Goal: Task Accomplishment & Management: Manage account settings

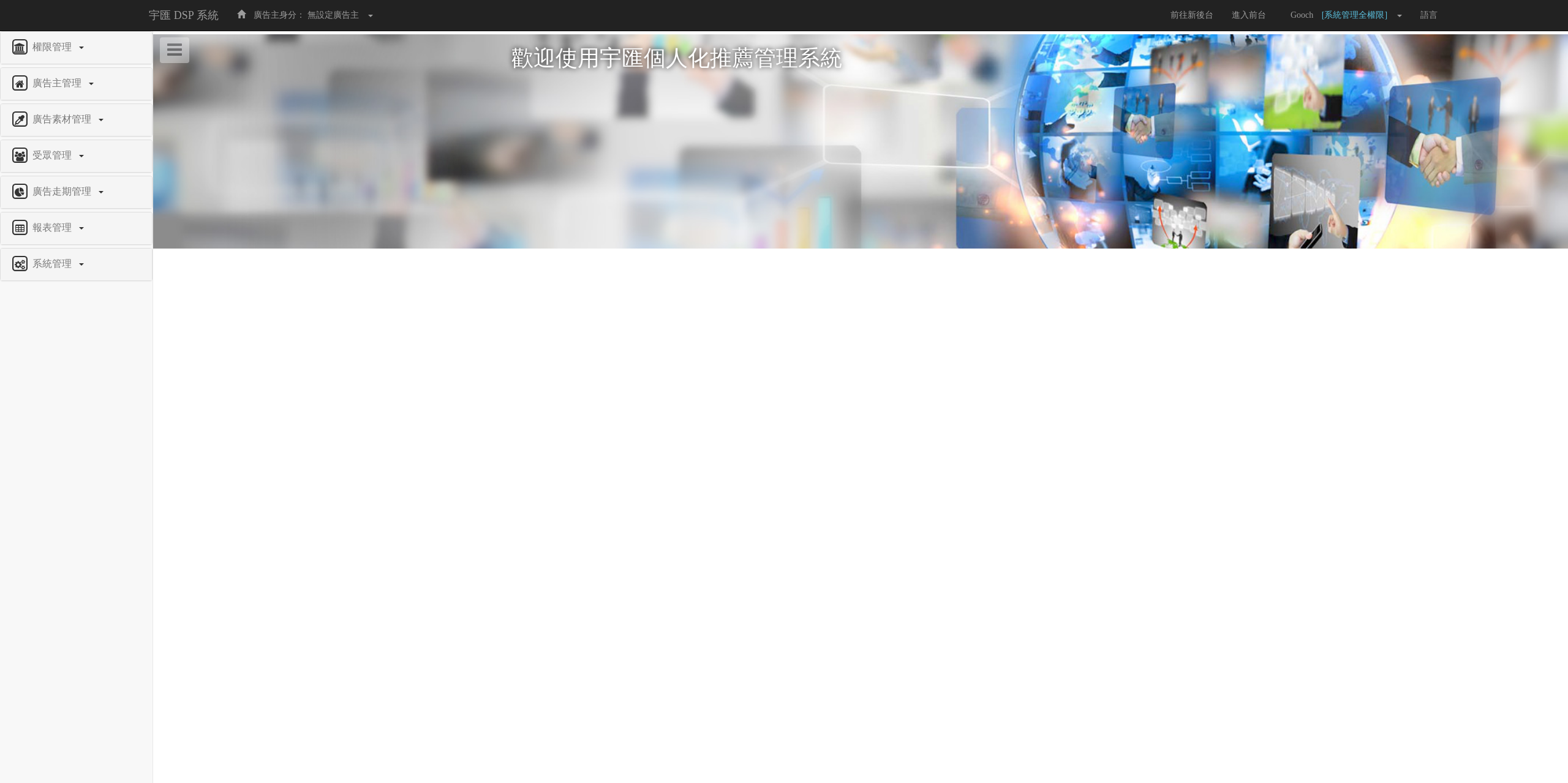
click at [76, 38] on div "權限管理" at bounding box center [76, 48] width 151 height 32
click at [74, 52] on span "權限管理" at bounding box center [53, 46] width 49 height 10
click at [43, 103] on span "修改使用者" at bounding box center [35, 101] width 52 height 9
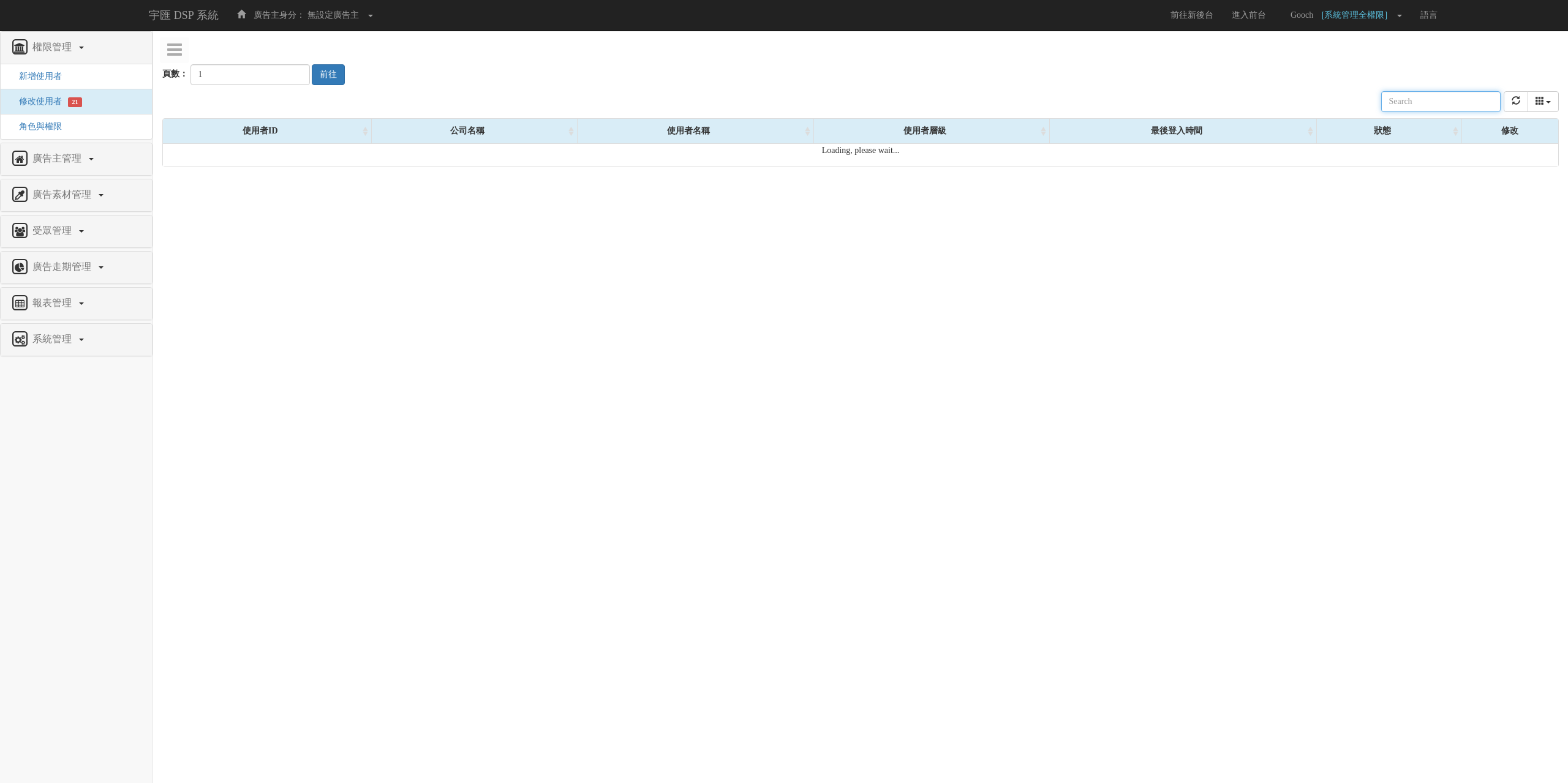
click at [1436, 109] on input "text" at bounding box center [1440, 101] width 119 height 21
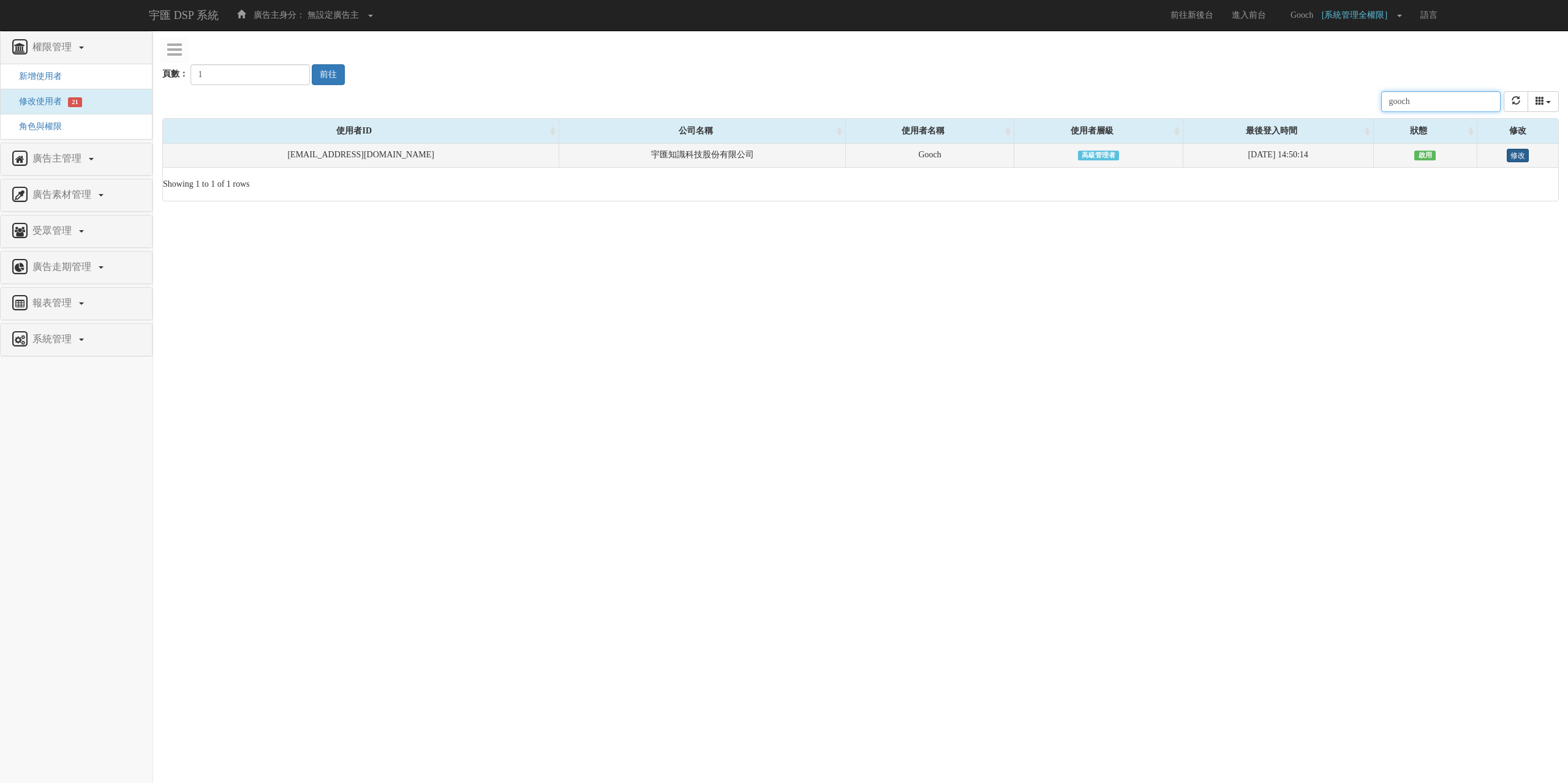
type input "gooch"
click at [1513, 154] on link "修改" at bounding box center [1518, 155] width 22 height 13
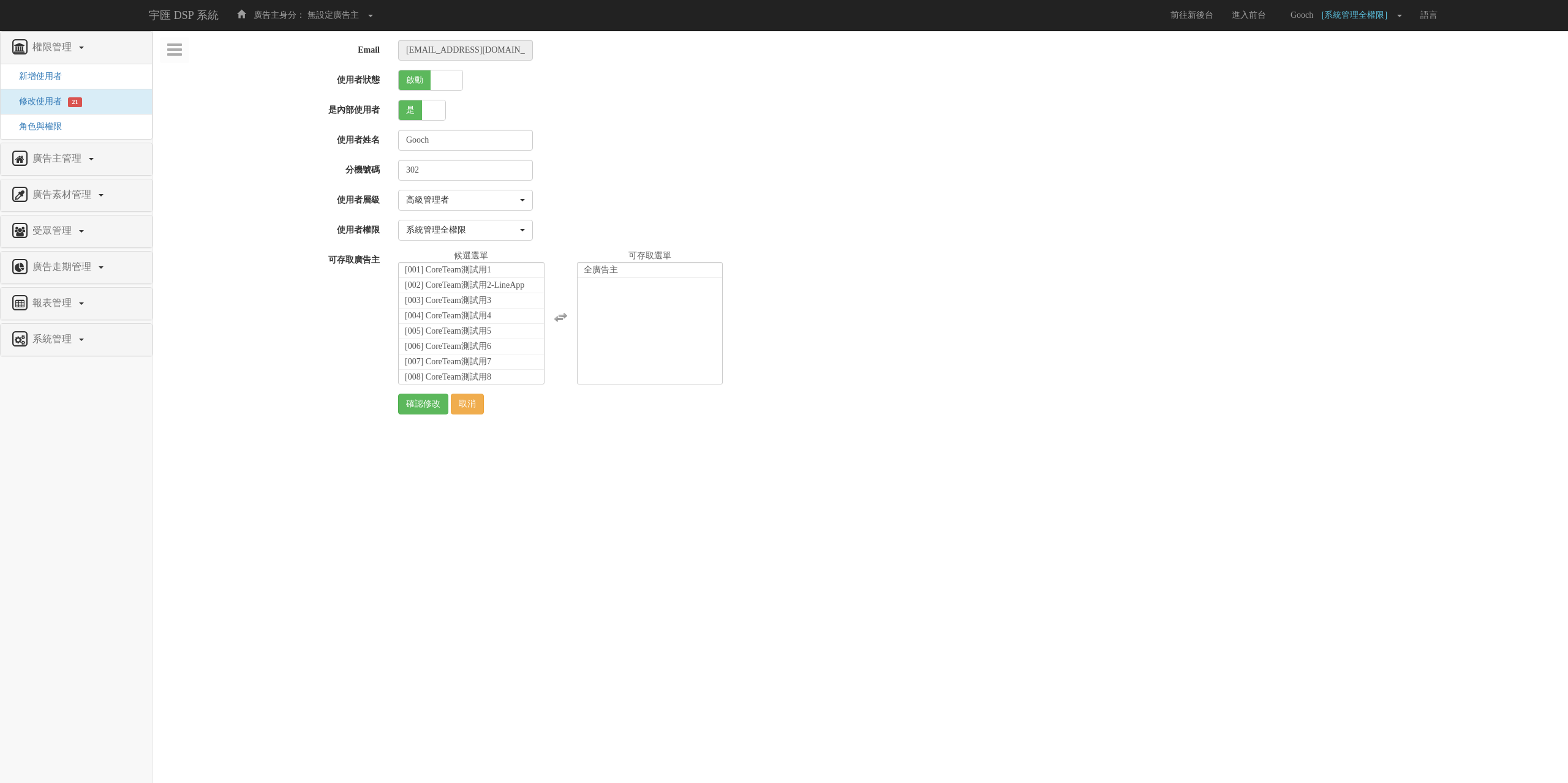
select select "SuperManager"
select select "1"
